Goal: Information Seeking & Learning: Learn about a topic

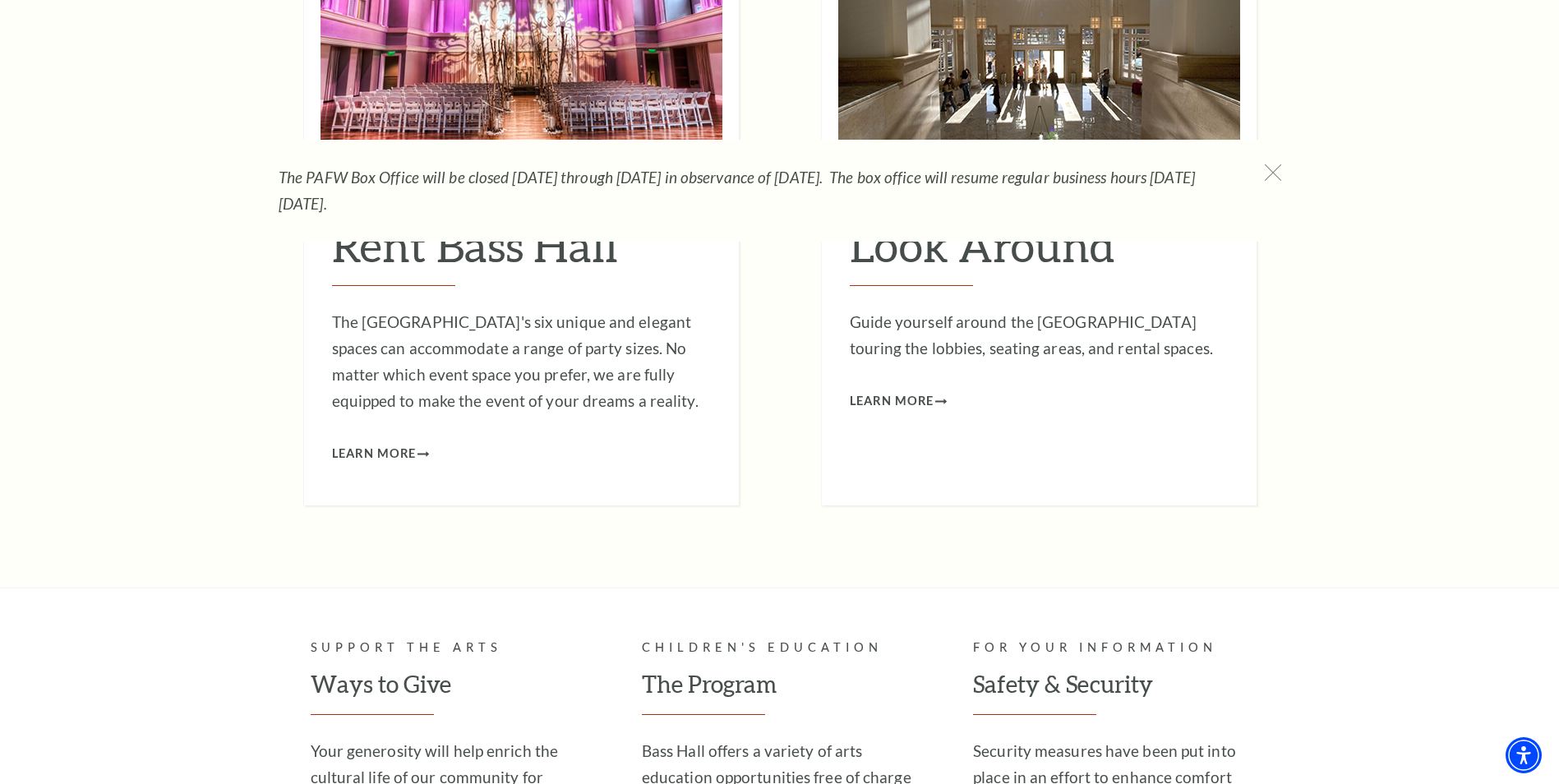
scroll to position [5232, 0]
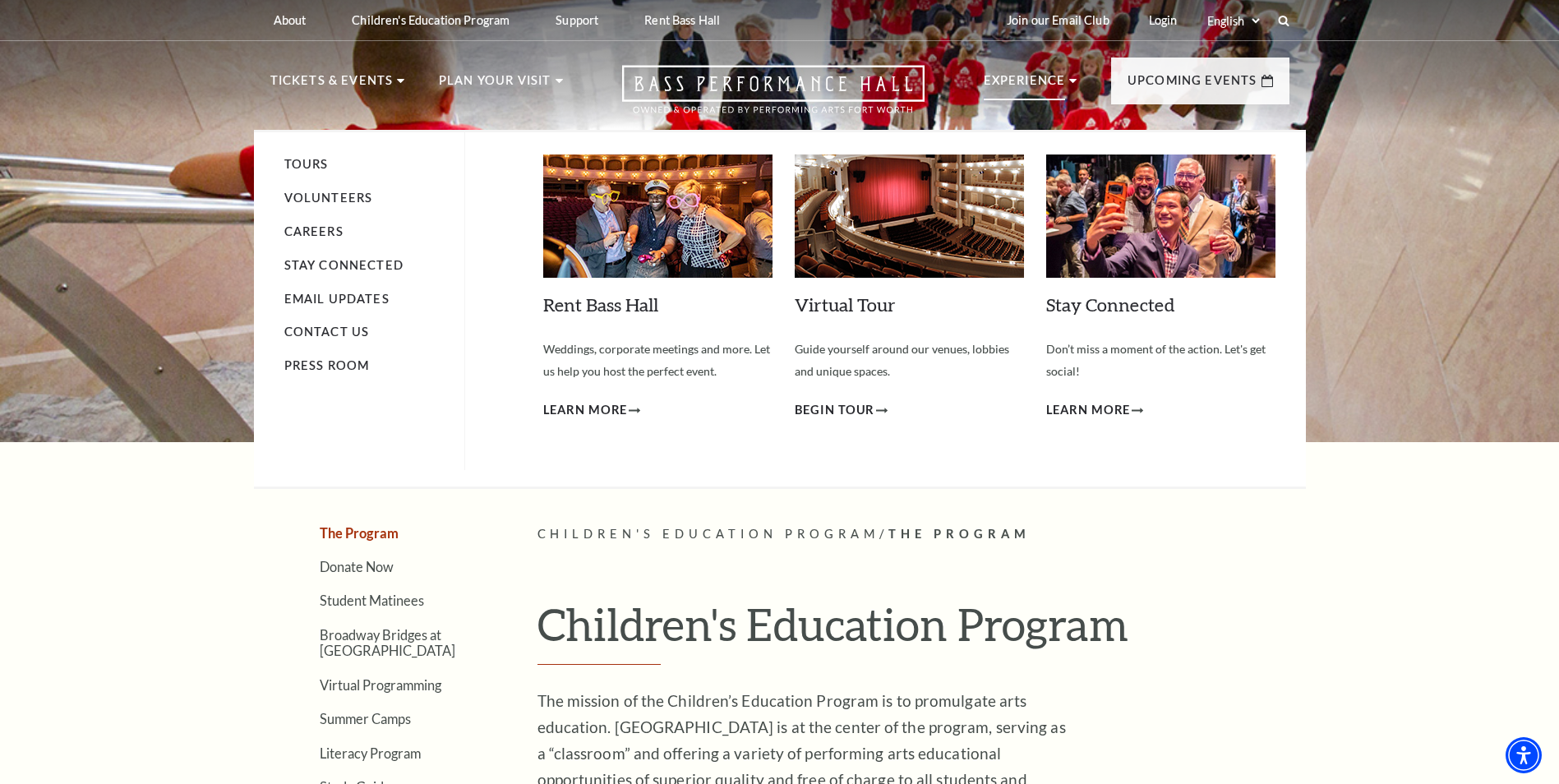
click at [997, 81] on p "Experience" at bounding box center [1024, 86] width 82 height 30
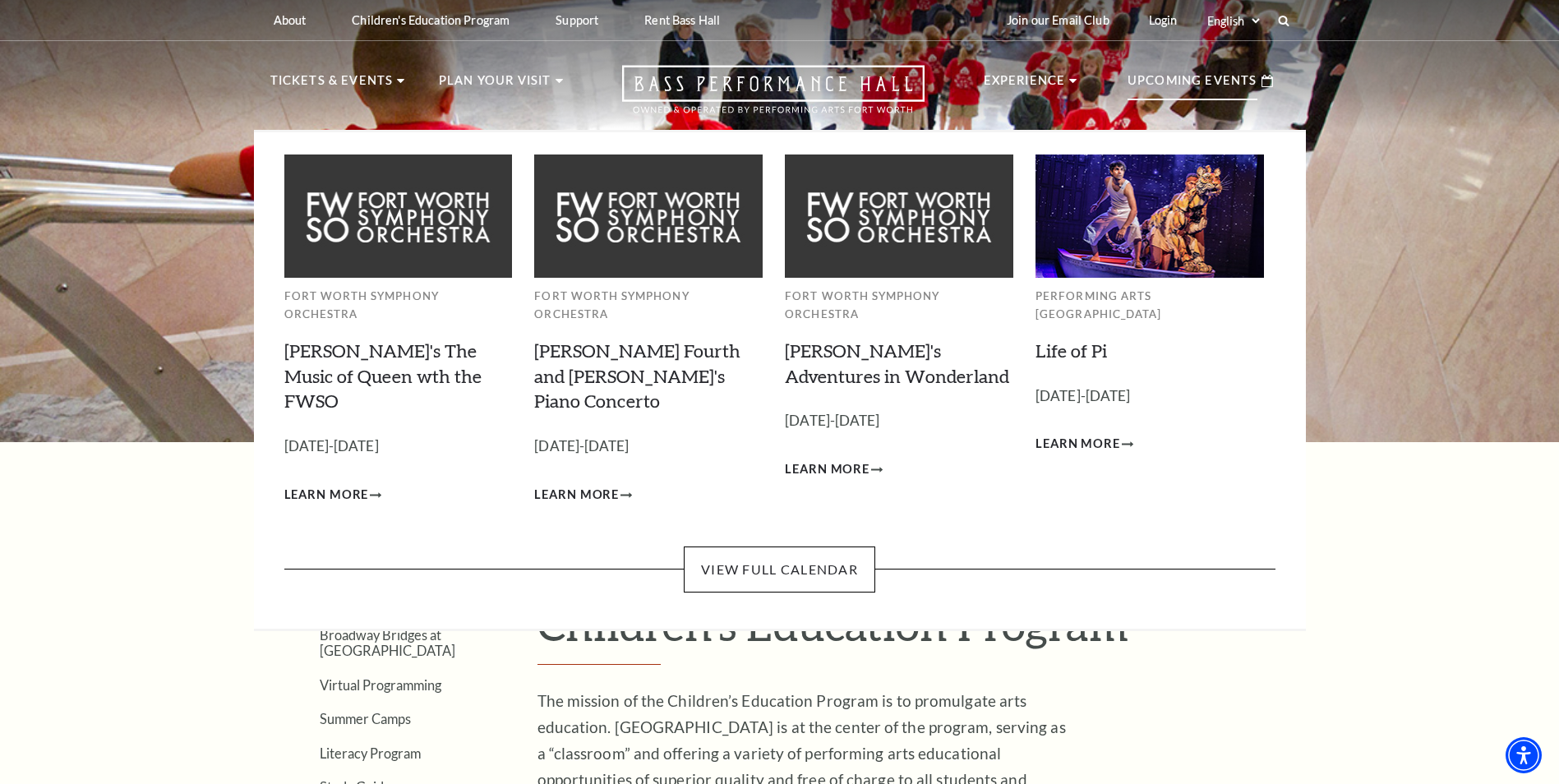
click at [1224, 88] on p "Upcoming Events" at bounding box center [1191, 86] width 129 height 30
click at [1265, 81] on icon at bounding box center [1267, 80] width 11 height 12
click at [445, 339] on link "[PERSON_NAME]'s The Music of Queen wth the FWSO" at bounding box center [383, 375] width 197 height 74
click at [372, 485] on link "Learn More" at bounding box center [332, 495] width 98 height 20
